Goal: Task Accomplishment & Management: Manage account settings

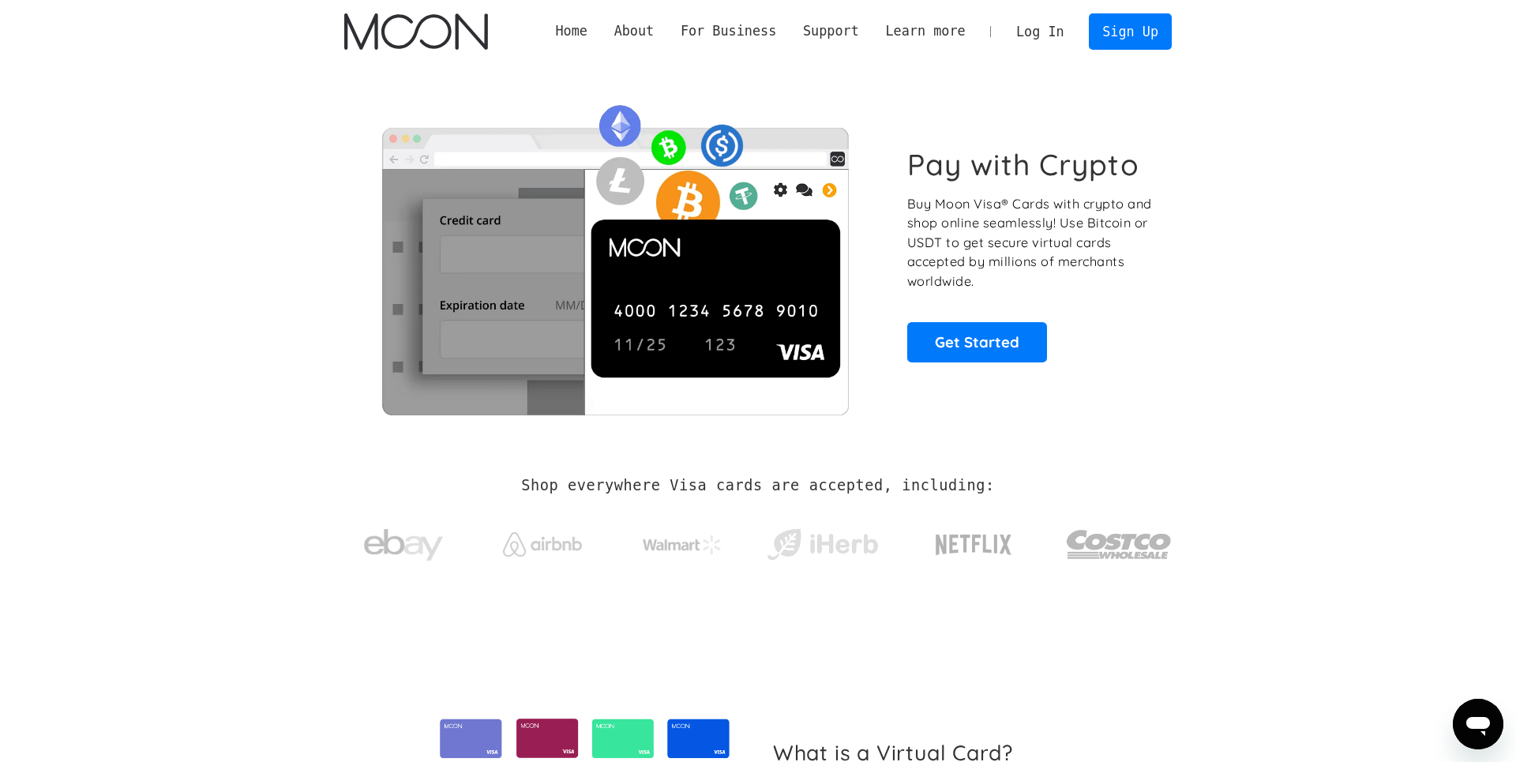
click at [1015, 43] on link "Log In" at bounding box center [1039, 31] width 74 height 35
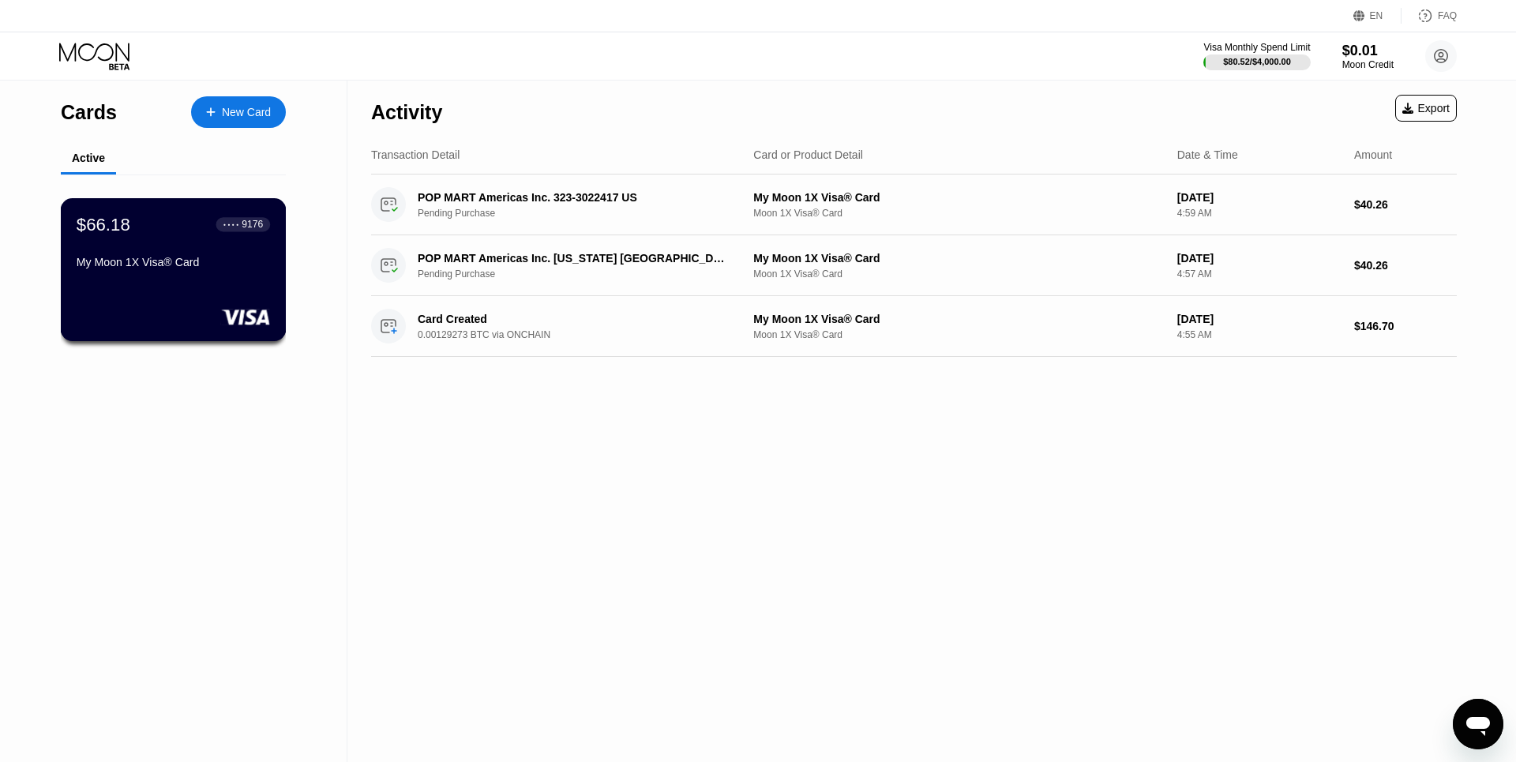
click at [186, 234] on div "$66.18 ● ● ● ● 9176" at bounding box center [173, 224] width 193 height 21
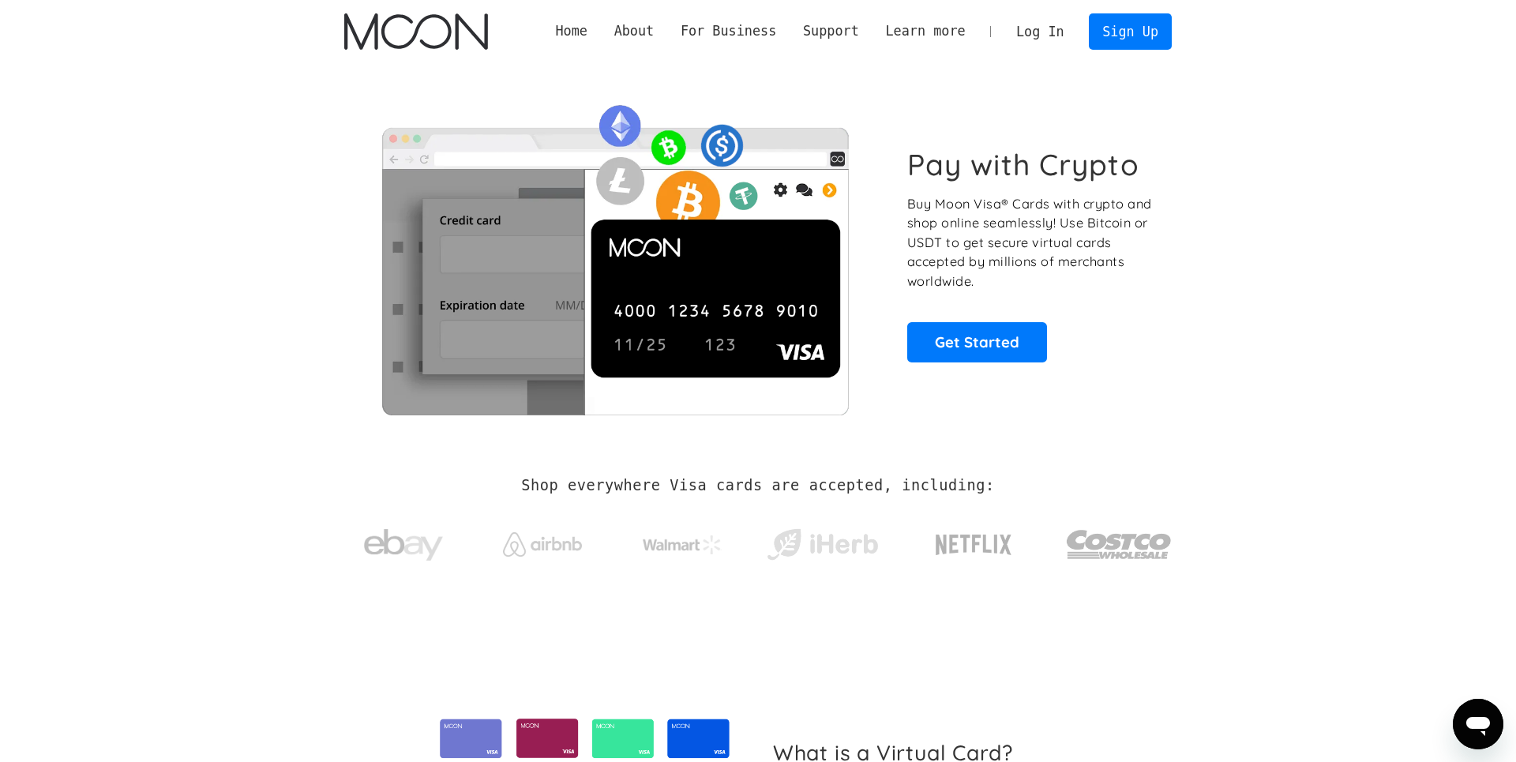
click at [1031, 20] on link "Log In" at bounding box center [1039, 31] width 74 height 35
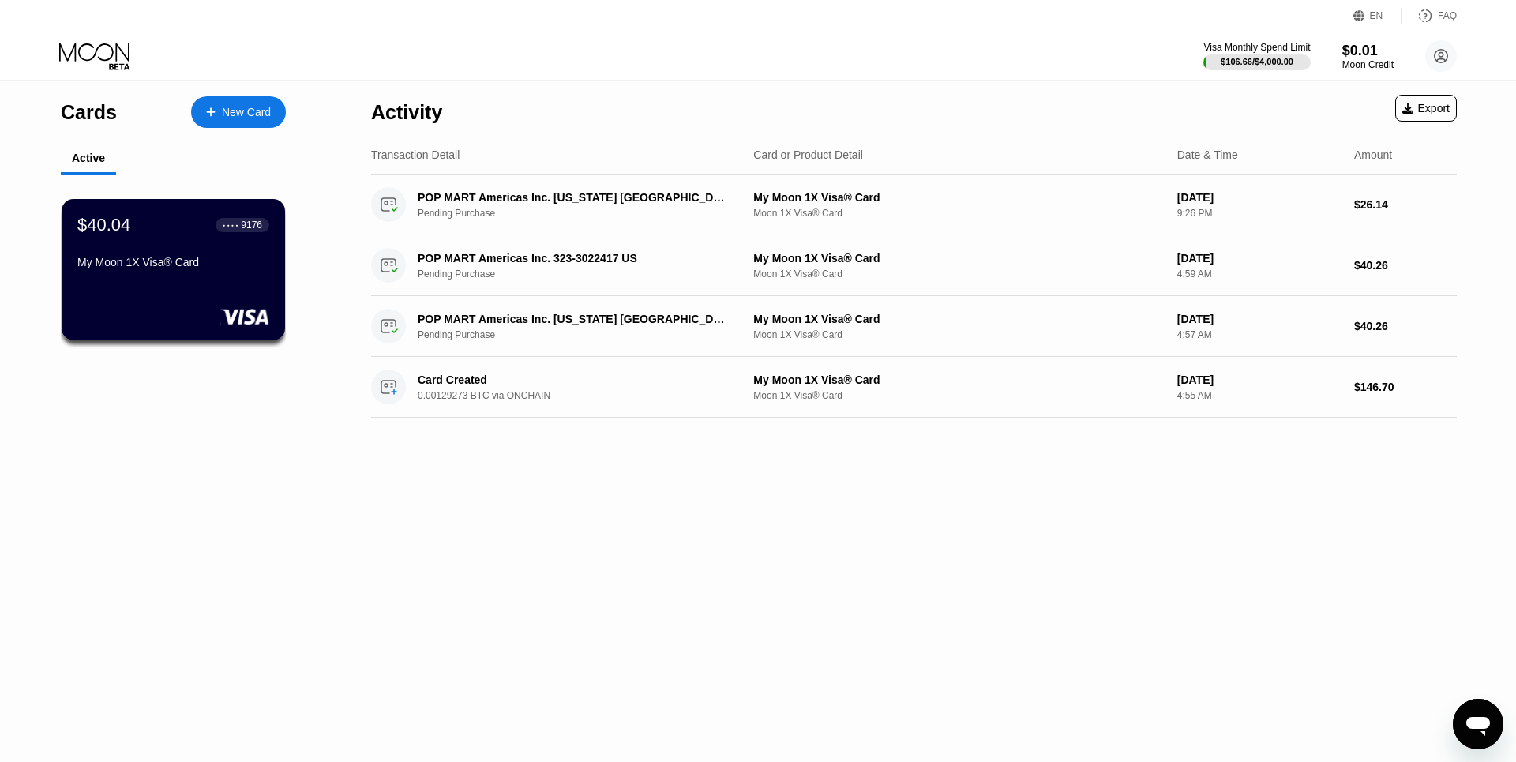
click at [290, 201] on div "Cards New Card Active $40.04 ● ● ● ● 9176 My Moon 1X Visa® Card" at bounding box center [173, 421] width 347 height 681
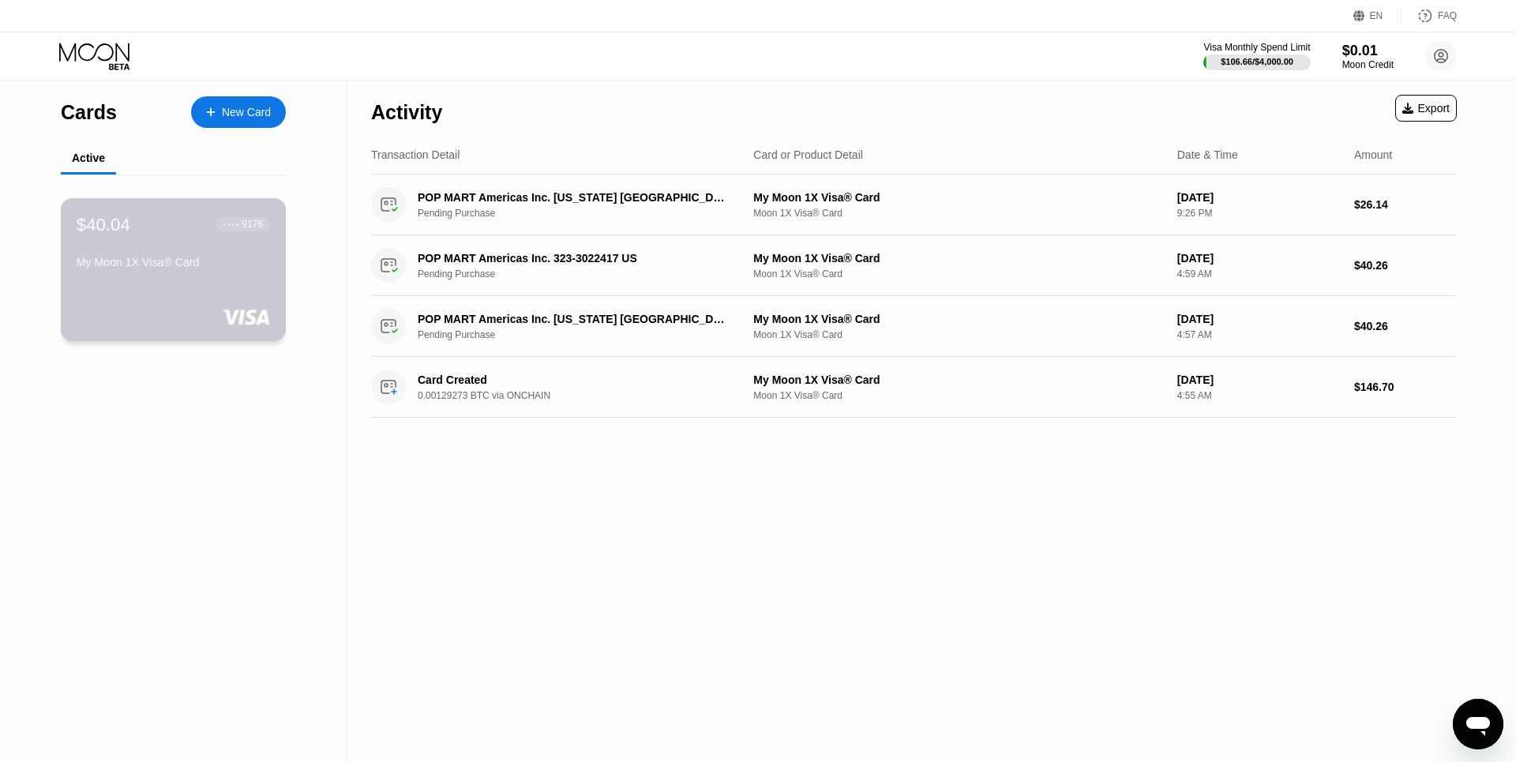
click at [202, 253] on div "$40.04 ● ● ● ● 9176 My Moon 1X Visa® Card" at bounding box center [173, 244] width 193 height 61
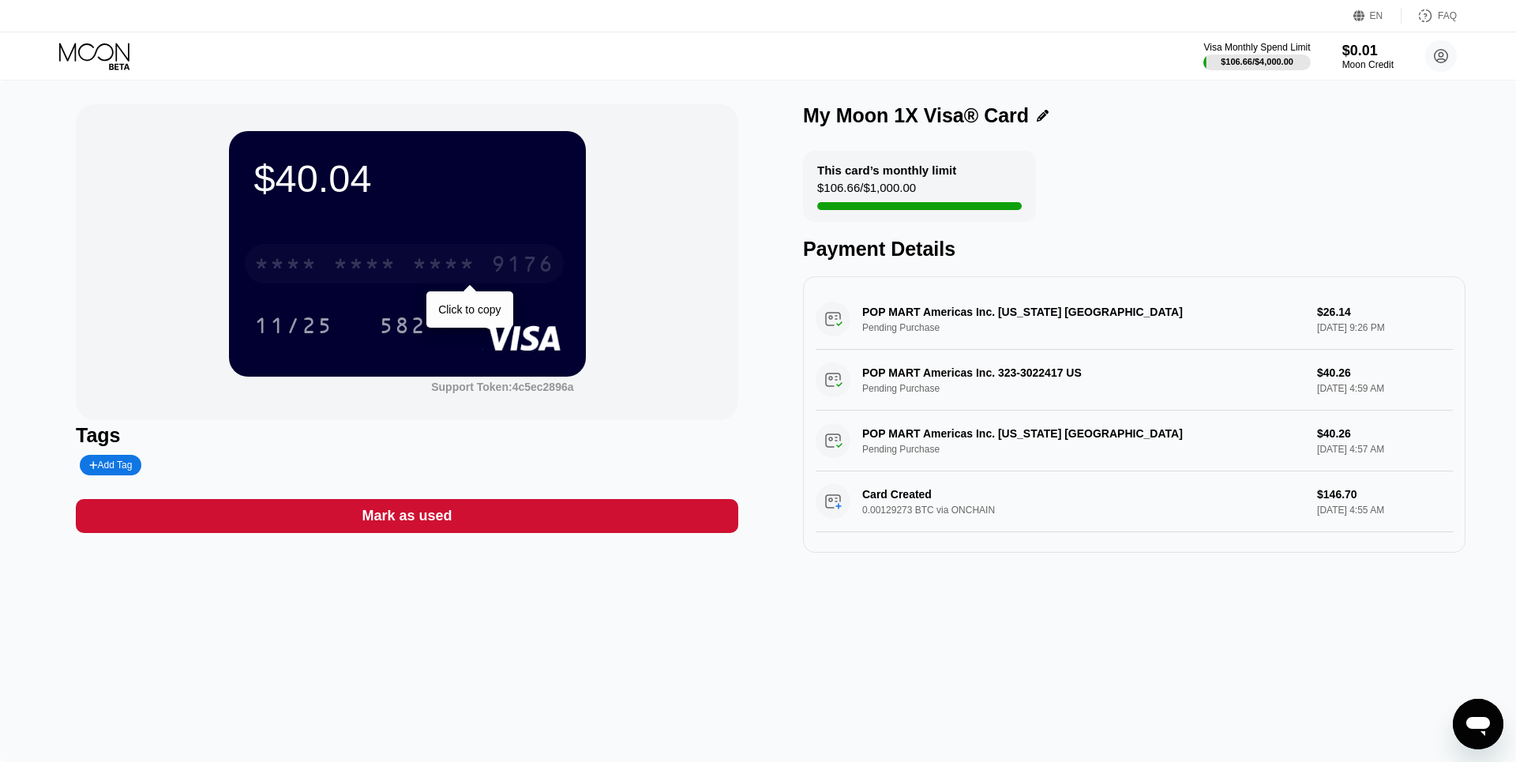
click at [433, 272] on div "* * * *" at bounding box center [443, 265] width 63 height 25
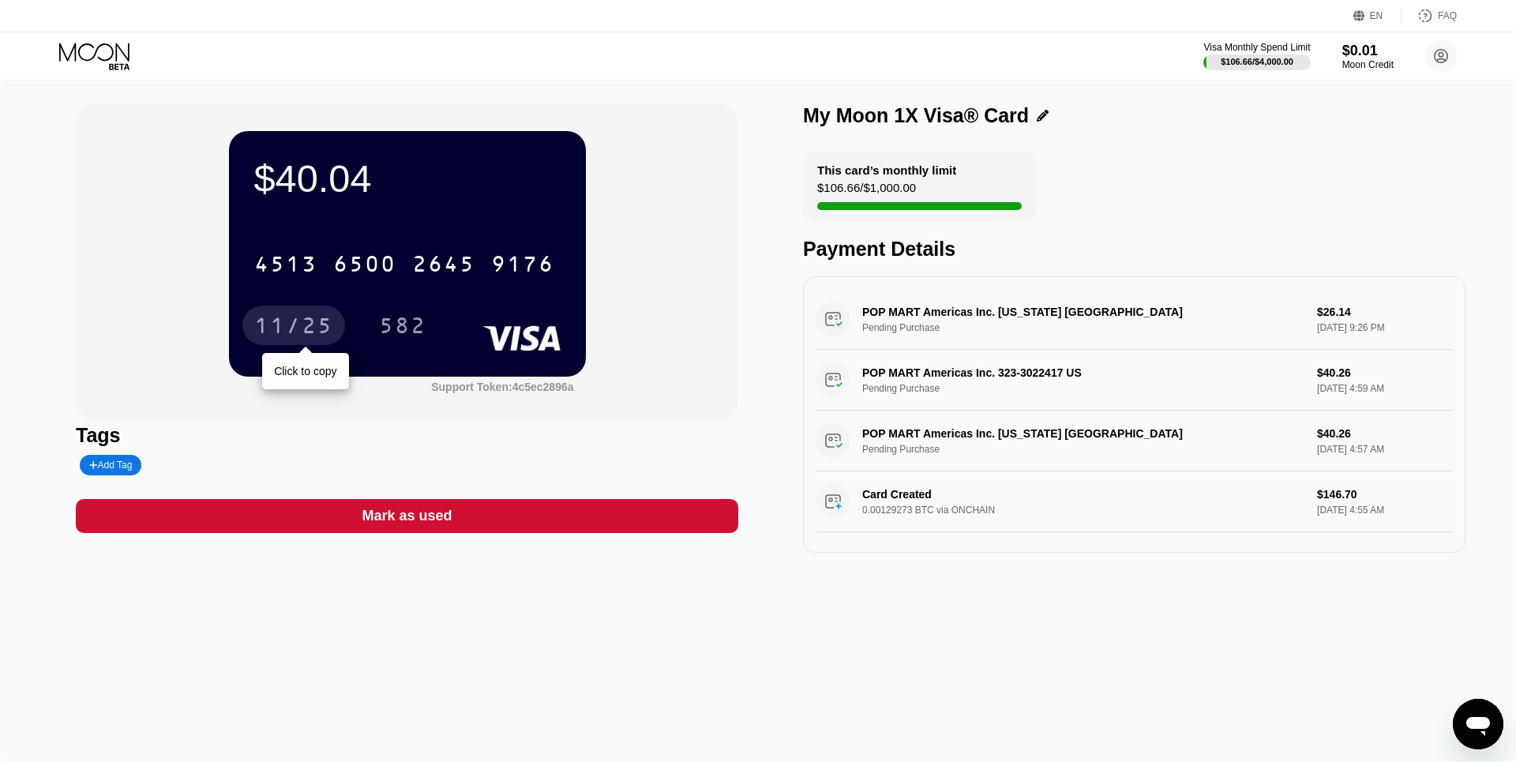
click at [313, 312] on div "11/25" at bounding box center [293, 324] width 103 height 39
drag, startPoint x: 781, startPoint y: 185, endPoint x: 1107, endPoint y: 220, distance: 327.1
click at [1096, 219] on div "$40.04 4513 6500 2645 9176 11/25 582 Support Token: 4c5ec2896a Tags Add Tag Mar…" at bounding box center [758, 328] width 1364 height 448
click at [1107, 220] on div "This card’s monthly limit $106.66 / $1,000.00 Payment Details" at bounding box center [1134, 206] width 662 height 110
click at [1331, 320] on div "POP MART Americas Inc. NEW YORK US Pending Purchase $26.14 Sep 21, 2025 9:26 PM" at bounding box center [1133, 319] width 637 height 61
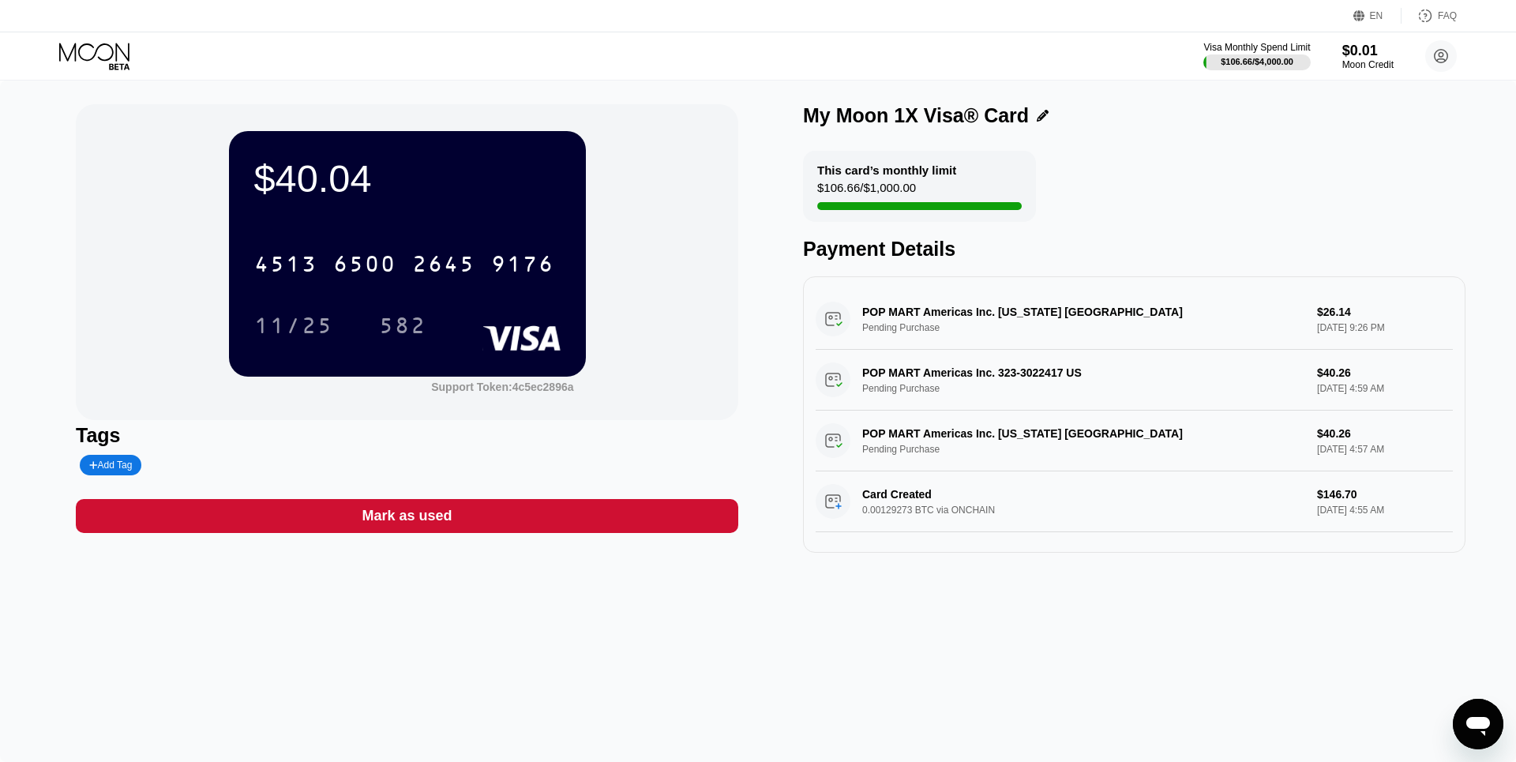
drag, startPoint x: 905, startPoint y: 285, endPoint x: 965, endPoint y: 314, distance: 66.7
click at [905, 285] on div "POP MART Americas Inc. NEW YORK US Pending Purchase $26.14 Sep 21, 2025 9:26 PM…" at bounding box center [1134, 414] width 662 height 276
drag, startPoint x: 987, startPoint y: 318, endPoint x: 1363, endPoint y: 317, distance: 376.5
click at [1005, 320] on div "POP MART Americas Inc. NEW YORK US Pending Purchase $26.14 Sep 21, 2025 9:26 PM" at bounding box center [1133, 319] width 637 height 61
drag, startPoint x: 1426, startPoint y: 323, endPoint x: 1384, endPoint y: 340, distance: 46.0
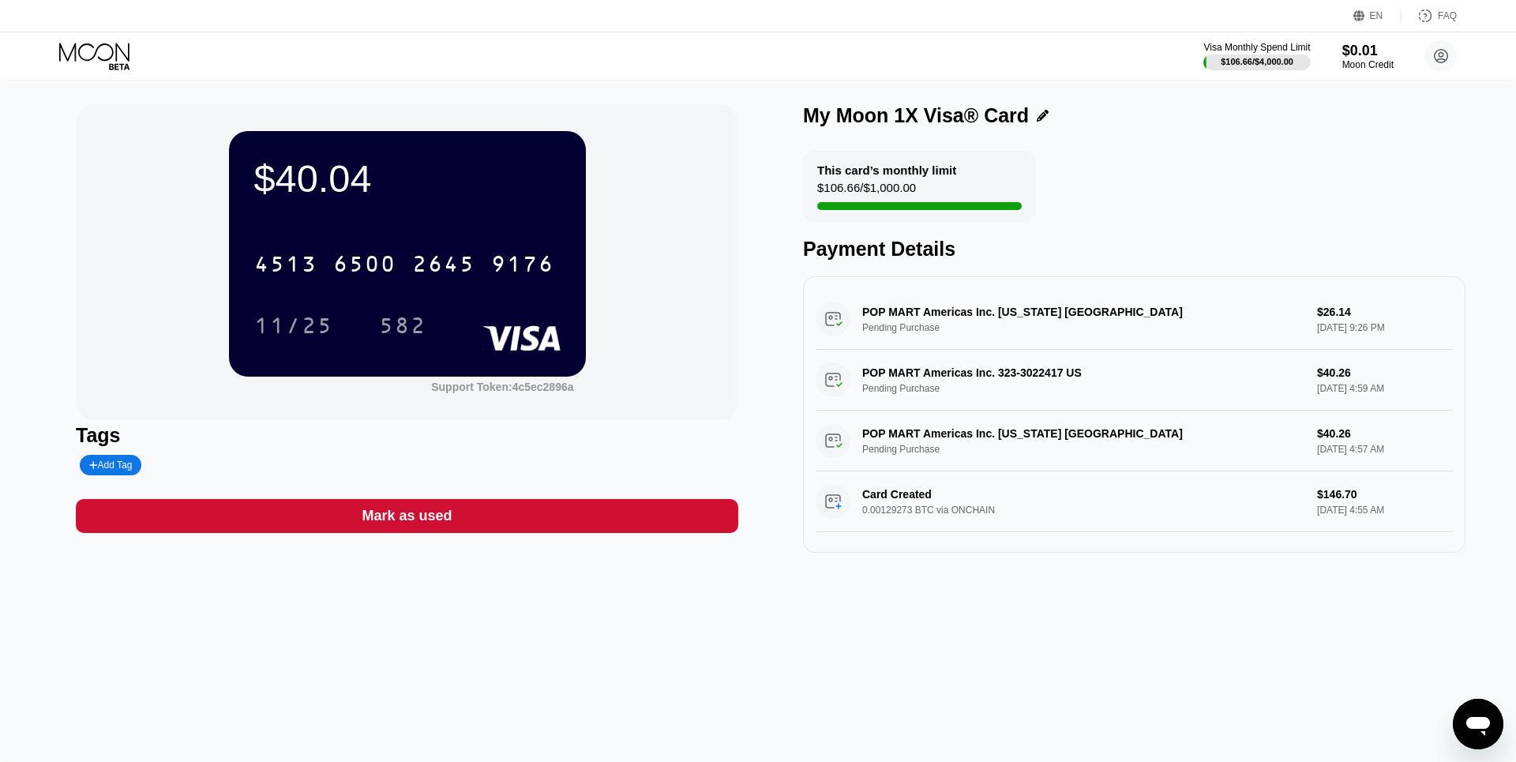
click at [1384, 340] on div "POP MART Americas Inc. NEW YORK US Pending Purchase $26.14 Sep 21, 2025 9:26 PM" at bounding box center [1133, 319] width 637 height 61
click at [1351, 320] on div "POP MART Americas Inc. NEW YORK US Pending Purchase $26.14 Sep 21, 2025 9:26 PM" at bounding box center [1133, 319] width 637 height 61
drag, startPoint x: 791, startPoint y: 309, endPoint x: 1103, endPoint y: 463, distance: 348.1
click at [1103, 463] on div "$40.04 4513 6500 2645 9176 11/25 582 Support Token: 4c5ec2896a Tags Add Tag Mar…" at bounding box center [758, 328] width 1364 height 448
drag, startPoint x: 1103, startPoint y: 463, endPoint x: 943, endPoint y: 348, distance: 196.7
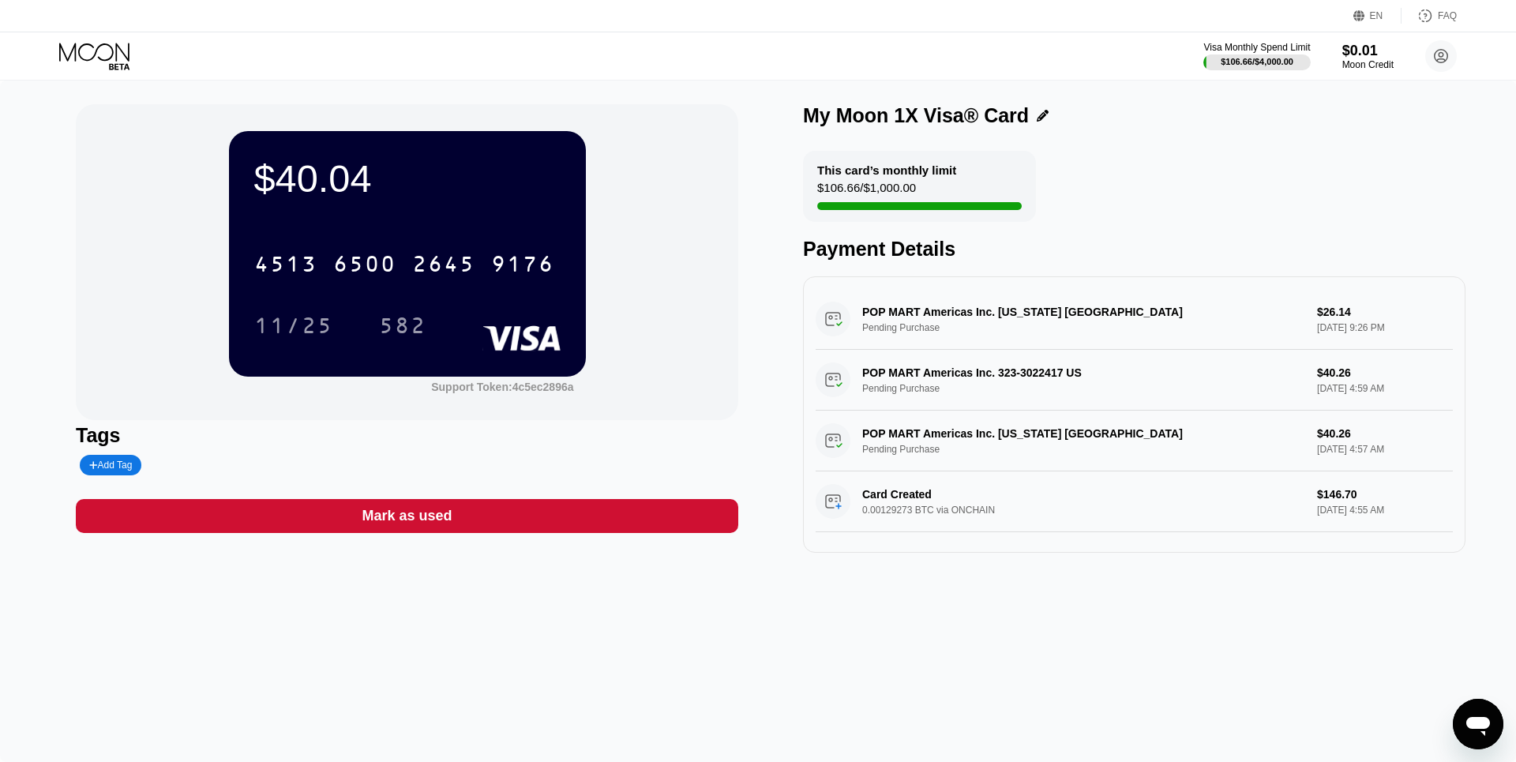
click at [943, 348] on div "POP MART Americas Inc. NEW YORK US Pending Purchase $26.14 Sep 21, 2025 9:26 PM…" at bounding box center [1133, 410] width 637 height 243
click at [1064, 442] on div "POP MART Americas Inc. NEW YORK US Pending Purchase $40.26 Sep 21, 2025 4:57 AM" at bounding box center [1133, 440] width 637 height 61
click at [304, 144] on div "$40.04 4513 6500 2645 9176 11/25 582" at bounding box center [407, 253] width 357 height 245
click at [391, 271] on div "6500" at bounding box center [364, 265] width 63 height 25
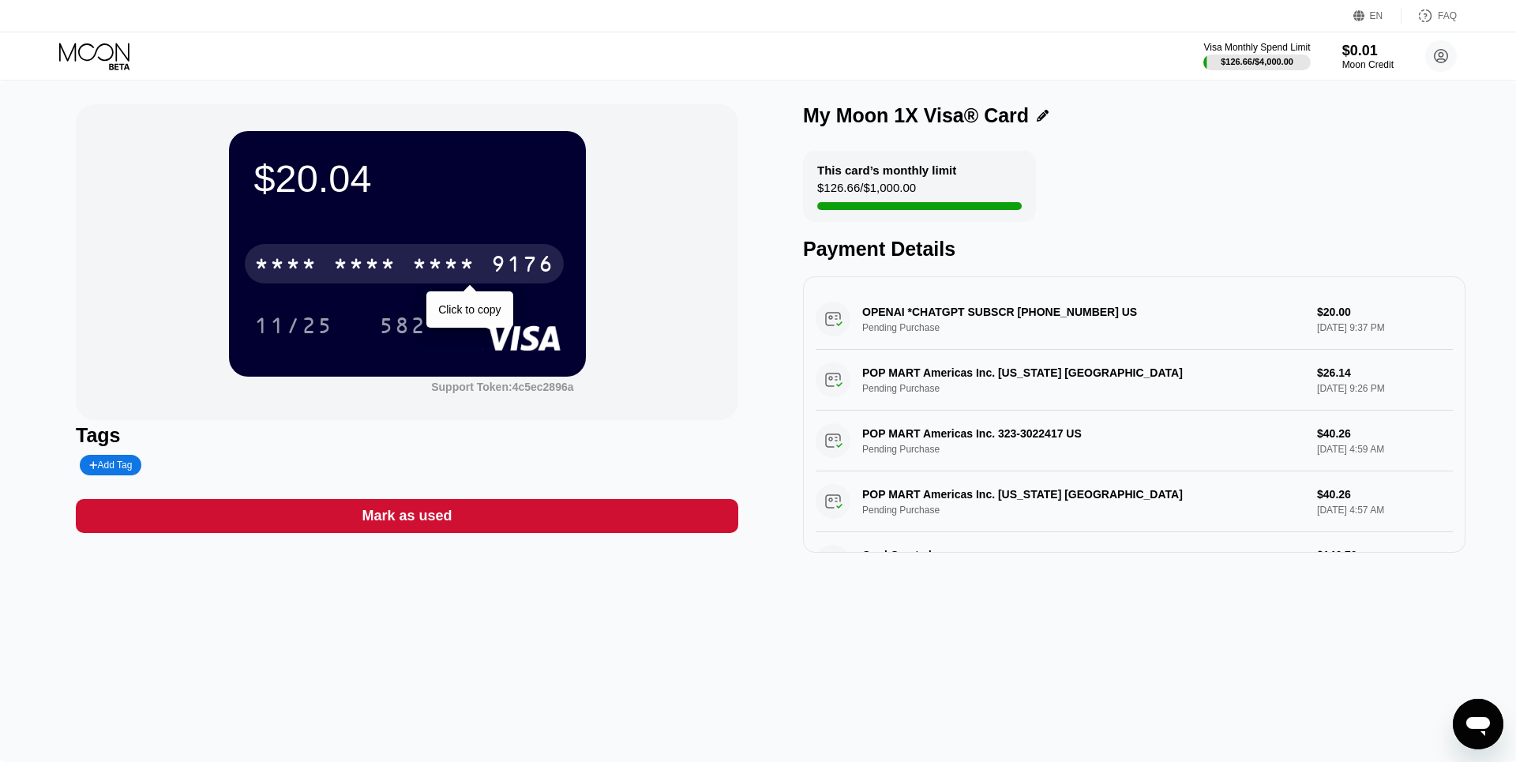
click at [388, 279] on div "* * * * * * * * * * * * 9176" at bounding box center [404, 263] width 319 height 39
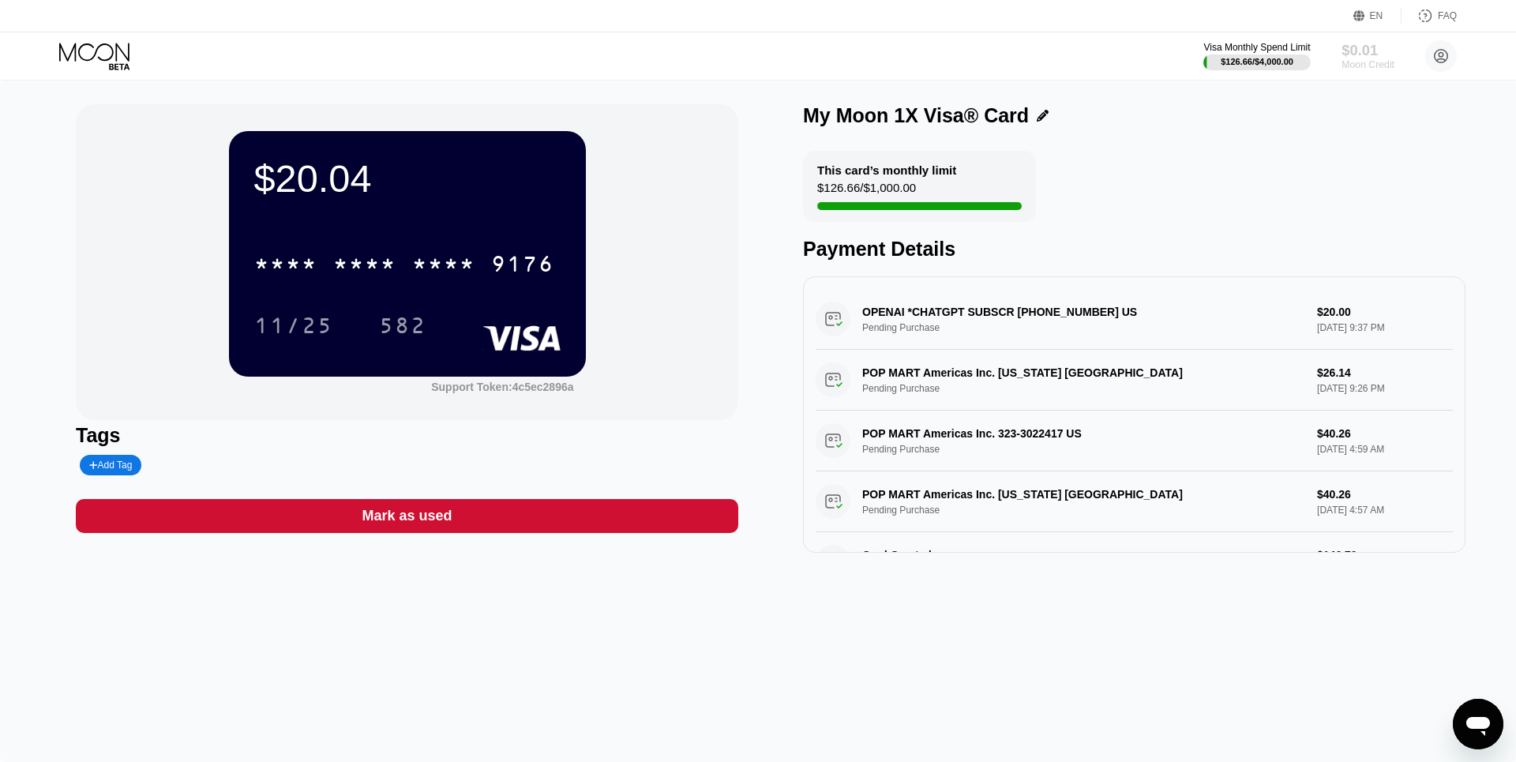
click at [1381, 66] on div "Moon Credit" at bounding box center [1367, 64] width 53 height 11
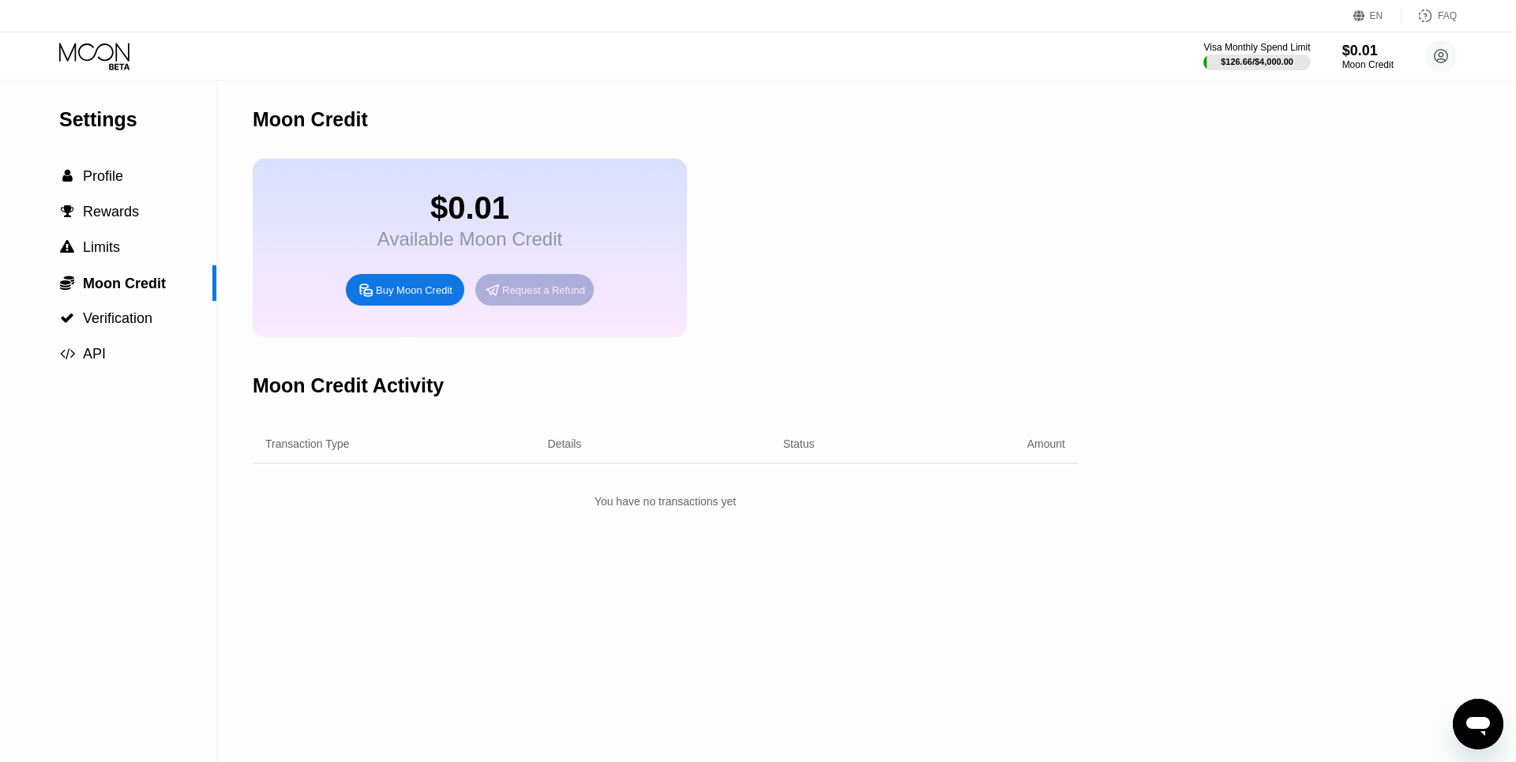
click at [534, 291] on div "Request a Refund" at bounding box center [543, 289] width 83 height 13
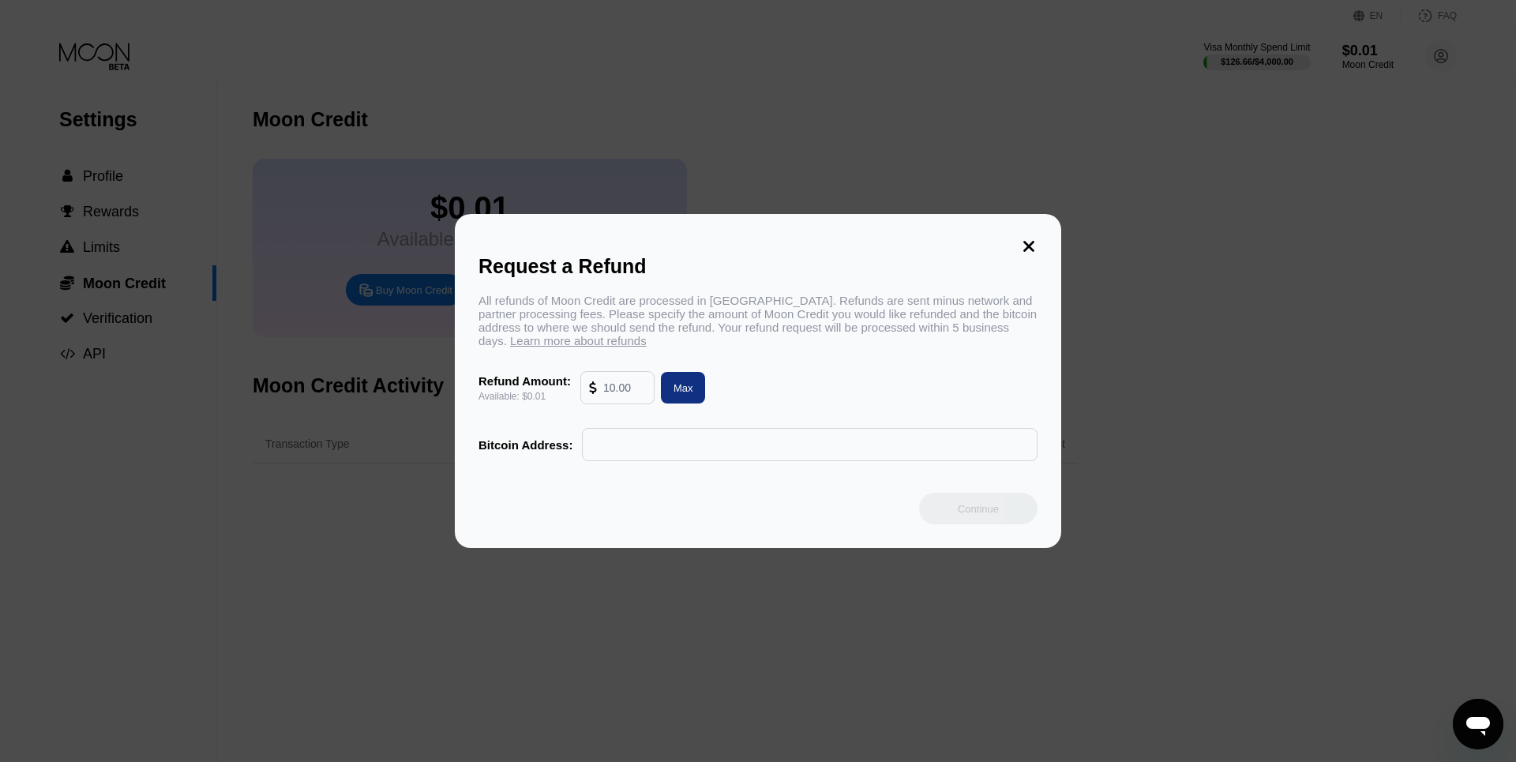
click at [215, 287] on div "Request a Refund All refunds of Moon Credit are processed in [GEOGRAPHIC_DATA].…" at bounding box center [758, 381] width 1516 height 334
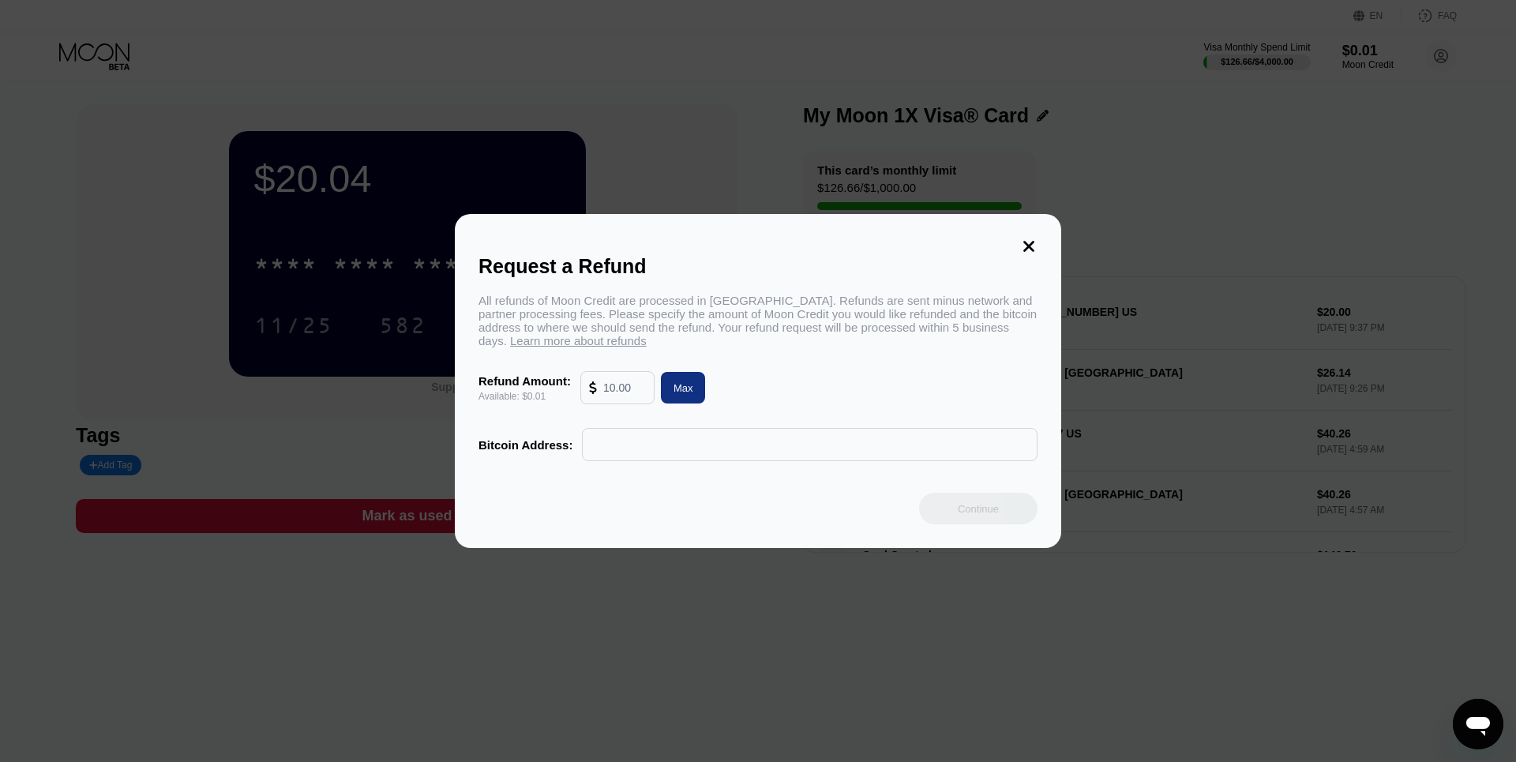
click at [14, 58] on div at bounding box center [758, 381] width 1516 height 762
